Goal: Navigation & Orientation: Find specific page/section

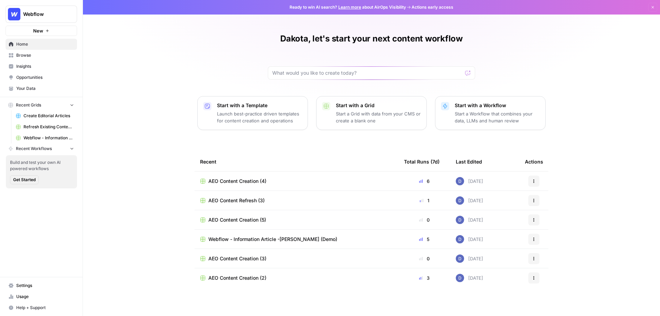
click at [62, 17] on span "Webflow" at bounding box center [44, 14] width 42 height 7
click at [58, 16] on span "Webflow" at bounding box center [44, 14] width 42 height 7
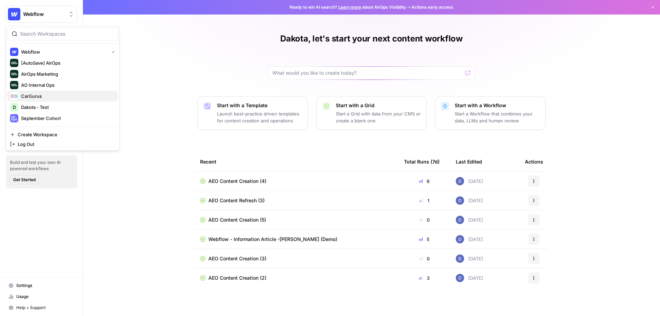
click at [38, 93] on span "CarGurus" at bounding box center [66, 96] width 91 height 7
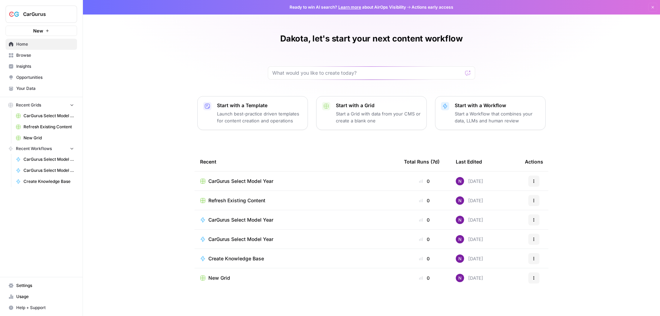
click at [29, 87] on span "Your Data" at bounding box center [45, 88] width 58 height 6
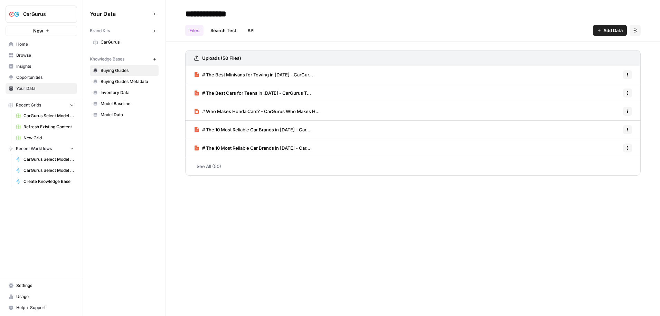
click at [124, 42] on span "CarGurus" at bounding box center [128, 42] width 55 height 6
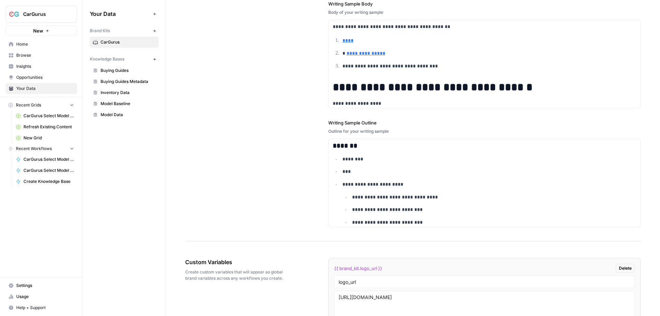
scroll to position [673, 0]
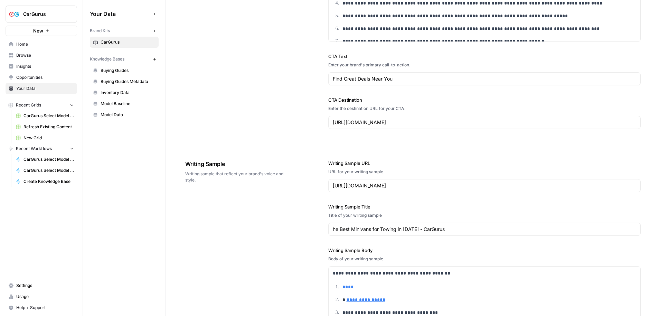
click at [118, 102] on span "Model Baseline" at bounding box center [128, 104] width 55 height 6
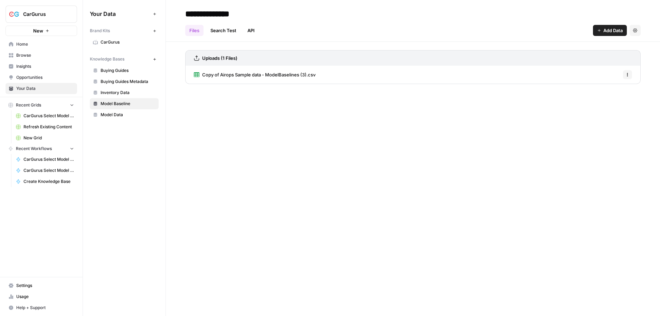
click at [124, 116] on span "Model Data" at bounding box center [128, 115] width 55 height 6
click at [122, 85] on link "Buying Guides Metadata" at bounding box center [124, 81] width 69 height 11
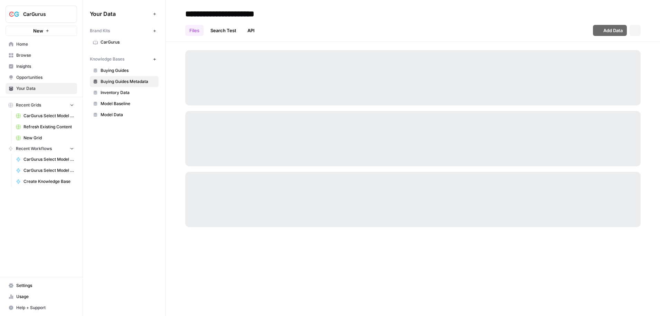
click at [119, 70] on span "Buying Guides" at bounding box center [128, 70] width 55 height 6
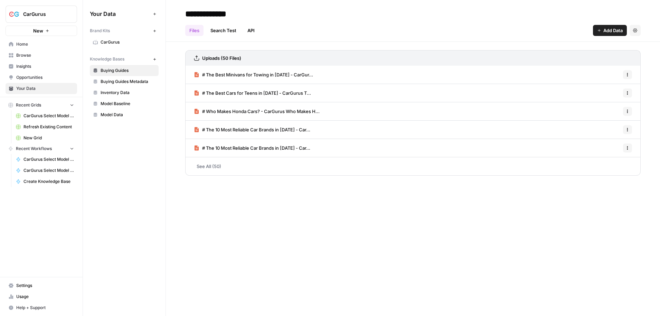
click at [24, 47] on span "Home" at bounding box center [45, 44] width 58 height 6
